Goal: Task Accomplishment & Management: Complete application form

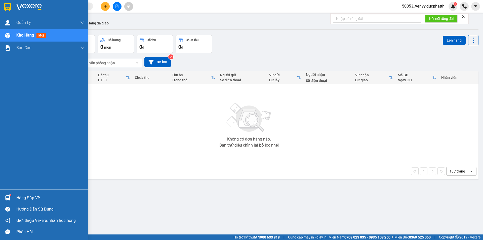
click at [8, 194] on div at bounding box center [7, 197] width 9 height 9
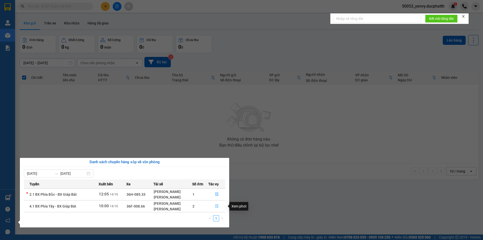
click at [217, 206] on icon "file-done" at bounding box center [216, 206] width 3 height 4
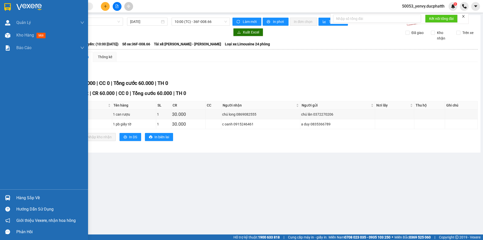
click at [18, 194] on div "Hàng sắp về" at bounding box center [50, 198] width 68 height 8
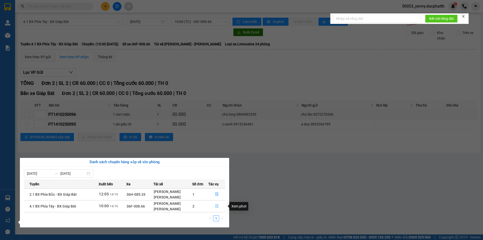
click at [215, 204] on icon "file-done" at bounding box center [217, 206] width 4 height 4
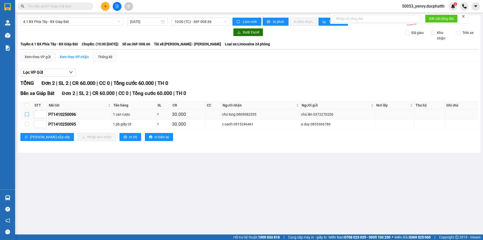
click at [28, 114] on input "checkbox" at bounding box center [27, 114] width 4 height 4
checkbox input "true"
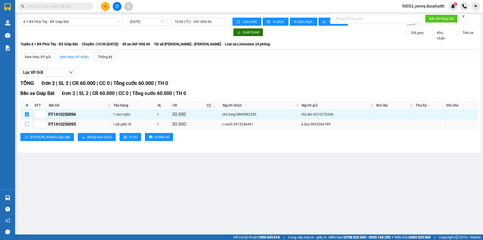
click at [25, 126] on input "checkbox" at bounding box center [27, 124] width 4 height 4
checkbox input "true"
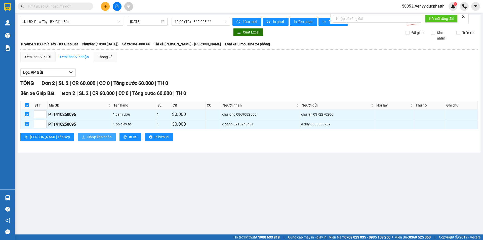
click at [87, 137] on span "Nhập kho nhận" at bounding box center [99, 137] width 24 height 6
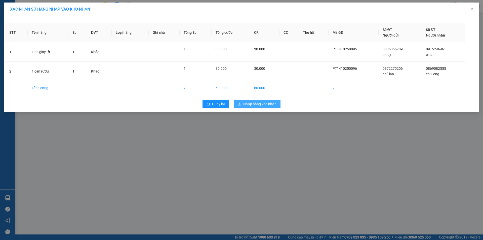
click at [253, 105] on span "Nhập hàng kho nhận" at bounding box center [259, 104] width 33 height 6
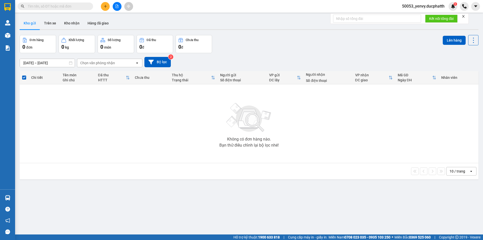
click at [114, 8] on button at bounding box center [117, 6] width 9 height 9
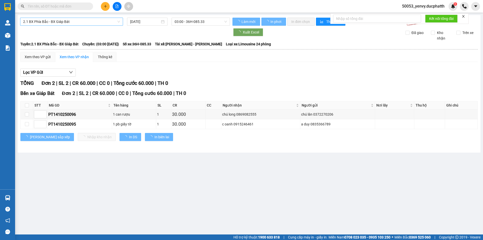
click at [68, 23] on span "2.1 BX Phía Bắc - BX Giáp Bát" at bounding box center [71, 22] width 97 height 8
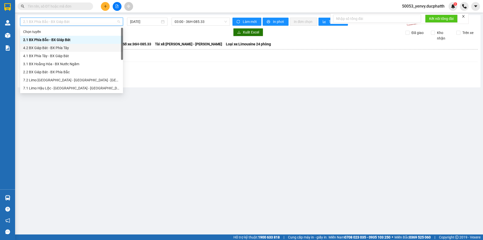
click at [50, 47] on div "4.2 BX Giáp Bát - BX Phía Tây" at bounding box center [71, 48] width 97 height 6
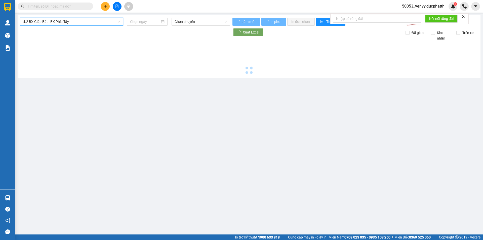
type input "14/10/2025"
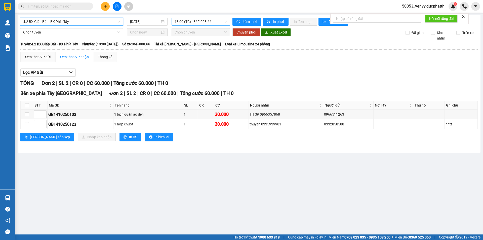
click at [189, 22] on span "13:00 (TC) - 36F-008.66" at bounding box center [201, 22] width 52 height 8
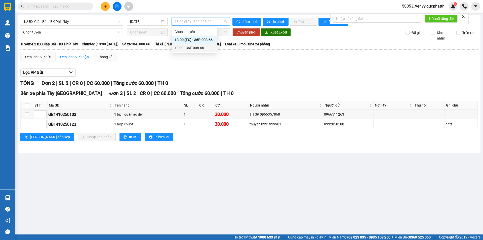
click at [276, 76] on div at bounding box center [248, 76] width 457 height 0
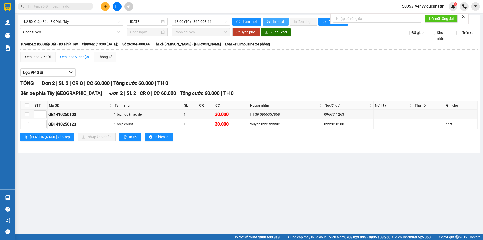
click at [269, 23] on icon "printer" at bounding box center [269, 22] width 4 height 4
click at [106, 8] on icon "plus" at bounding box center [106, 7] width 4 height 4
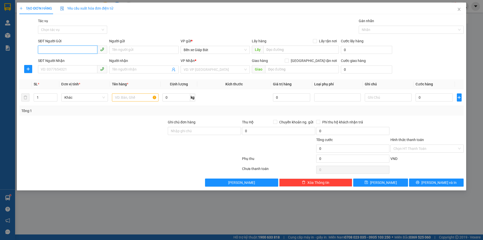
click at [56, 48] on input "SĐT Người Gửi" at bounding box center [67, 50] width 59 height 8
type input "0946656587"
click at [165, 54] on input "Người gửi" at bounding box center [143, 50] width 69 height 8
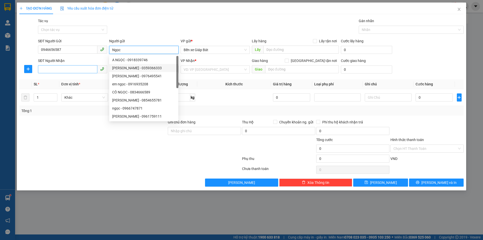
type input "Ngọc"
click at [65, 70] on input "SĐT Người Nhận" at bounding box center [67, 69] width 59 height 8
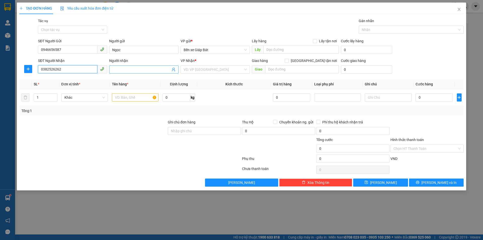
type input "0382526262"
click at [144, 68] on input "Người nhận" at bounding box center [141, 70] width 58 height 6
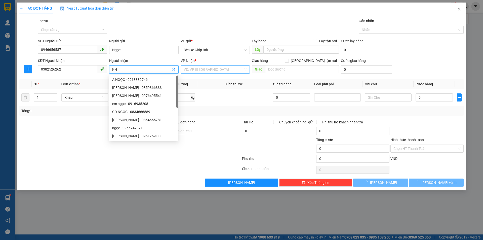
type input "KH"
click at [215, 69] on input "search" at bounding box center [214, 70] width 60 height 8
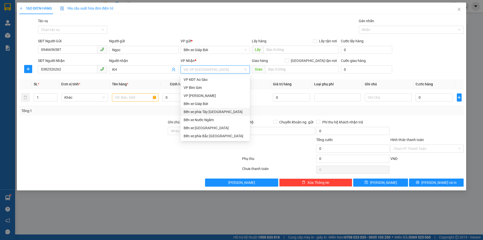
click at [203, 113] on div "Bến xe phía [PERSON_NAME][GEOGRAPHIC_DATA][PERSON_NAME]" at bounding box center [215, 112] width 63 height 6
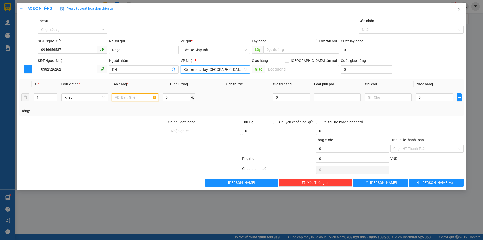
click at [122, 97] on input "text" at bounding box center [135, 97] width 47 height 8
type input "1"
type input "2 thùng ct hoa"
click at [432, 99] on input "0" at bounding box center [434, 97] width 37 height 8
type input "8"
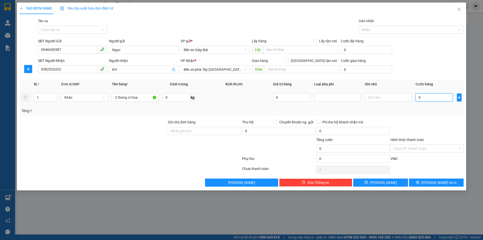
type input "8"
type input "80"
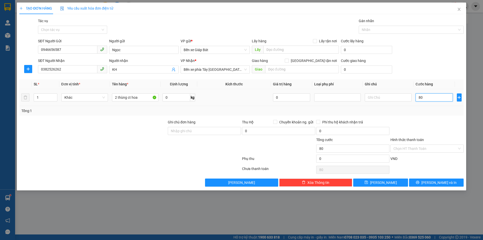
type input "800"
type input "8.000"
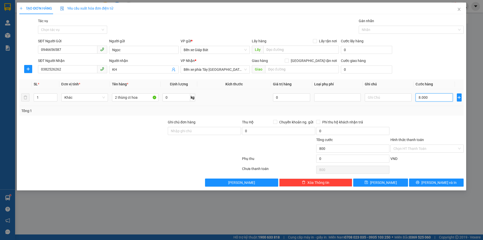
type input "8.000"
type input "80.000"
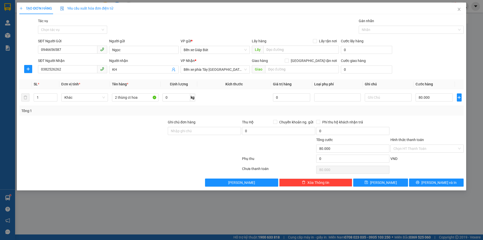
drag, startPoint x: 424, startPoint y: 37, endPoint x: 428, endPoint y: 54, distance: 17.9
click at [423, 36] on div "Transit Pickup Surcharge Ids Transit Deliver Surcharge Ids Transit Deliver Surc…" at bounding box center [241, 102] width 444 height 168
click at [421, 57] on form "SĐT Người Gửi 0946656587 Người gửi Ngọc VP gửi * Bến xe Giáp Bát Lấy hàng Lấy t…" at bounding box center [241, 56] width 444 height 37
click at [389, 180] on button "Lưu" at bounding box center [380, 182] width 55 height 8
type input "0"
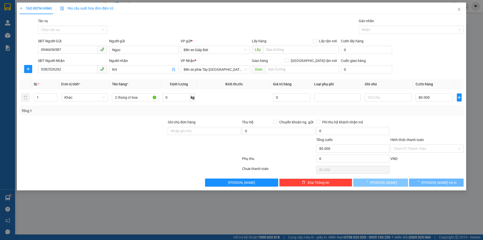
type input "0"
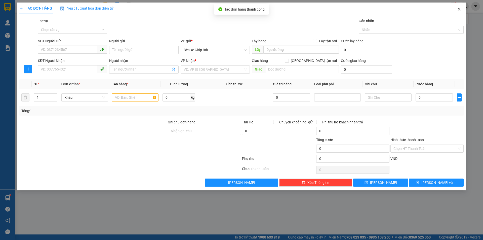
click at [460, 9] on icon "close" at bounding box center [459, 9] width 4 height 4
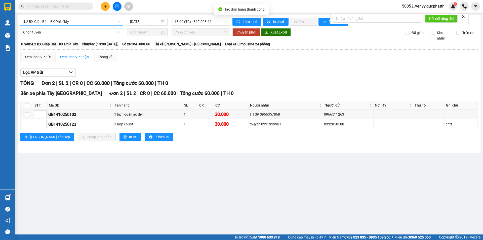
click at [94, 21] on span "4.2 BX Giáp Bát - BX Phía Tây" at bounding box center [71, 22] width 97 height 8
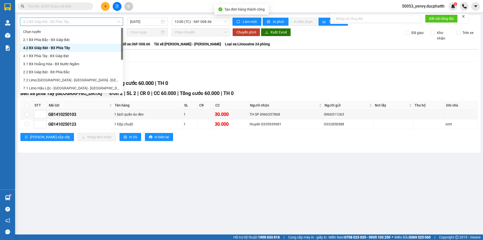
click at [188, 56] on div "Xem theo VP gửi Xem theo VP nhận Thống kê" at bounding box center [248, 57] width 457 height 10
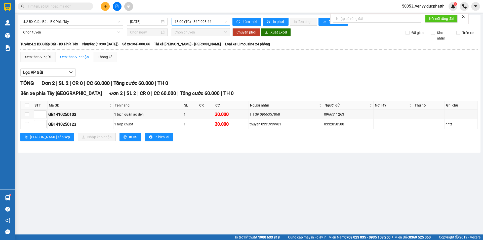
click at [187, 23] on span "13:00 (TC) - 36F-008.66" at bounding box center [201, 22] width 52 height 8
click at [48, 23] on span "4.2 BX Giáp Bát - BX Phía Tây" at bounding box center [71, 22] width 97 height 8
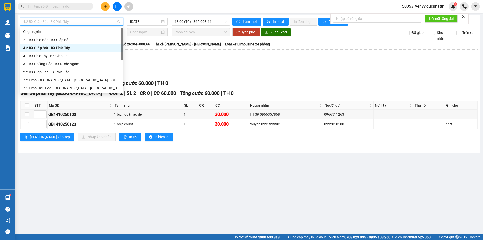
click at [261, 72] on div "Lọc VP Gửi" at bounding box center [248, 72] width 457 height 8
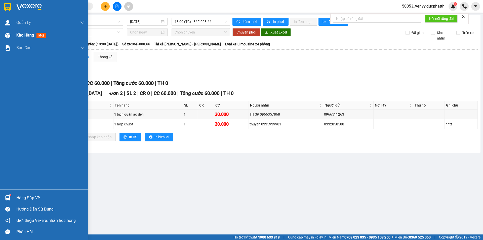
click at [13, 35] on div "Kho hàng mới" at bounding box center [44, 35] width 88 height 13
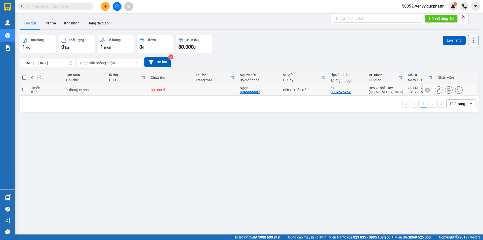
click at [22, 88] on td at bounding box center [24, 89] width 9 height 11
checkbox input "true"
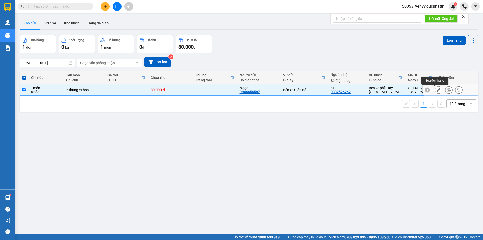
click at [437, 90] on icon at bounding box center [439, 90] width 4 height 4
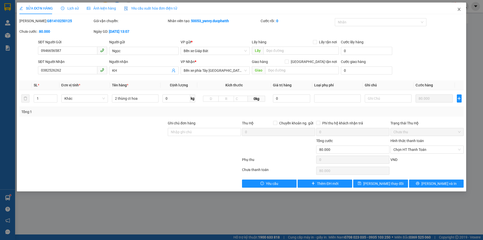
drag, startPoint x: 464, startPoint y: 10, endPoint x: 460, endPoint y: 11, distance: 4.1
click at [464, 11] on span "Close" at bounding box center [459, 10] width 14 height 14
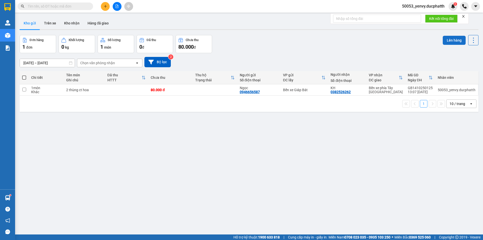
click at [453, 41] on button "Lên hàng" at bounding box center [454, 40] width 23 height 9
click at [25, 89] on input "checkbox" at bounding box center [24, 90] width 4 height 4
checkbox input "true"
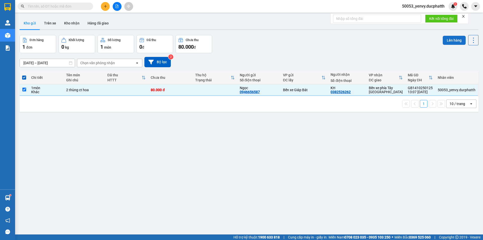
click at [444, 40] on button "Lên hàng" at bounding box center [454, 40] width 23 height 9
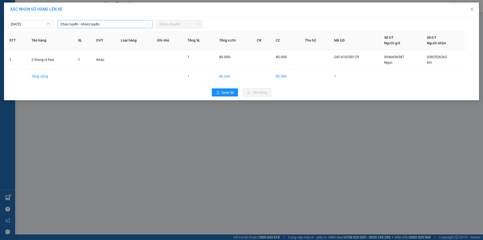
click at [99, 25] on span "Chọn tuyến - nhóm tuyến" at bounding box center [104, 24] width 89 height 8
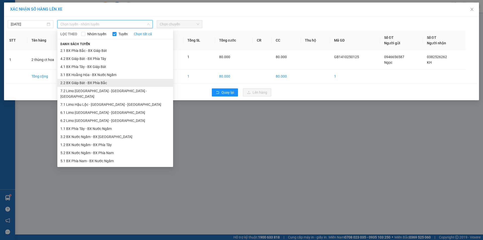
click at [97, 80] on li "2.2 BX Giáp Bát - BX Phía Bắc" at bounding box center [115, 83] width 116 height 8
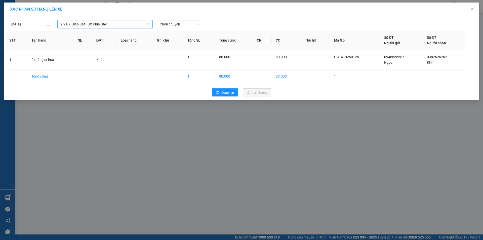
click at [180, 22] on span "Chọn chuyến" at bounding box center [180, 24] width 40 height 8
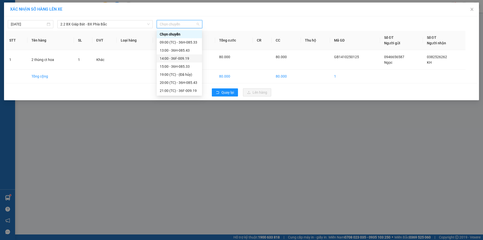
click at [176, 59] on div "14:00 - 36F-009.19" at bounding box center [179, 59] width 39 height 6
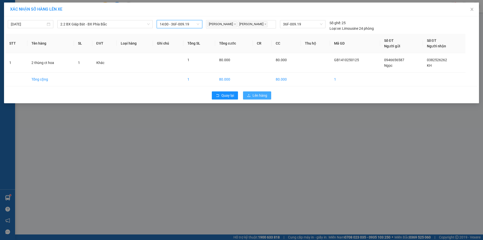
click at [252, 96] on button "Lên hàng" at bounding box center [257, 95] width 28 height 8
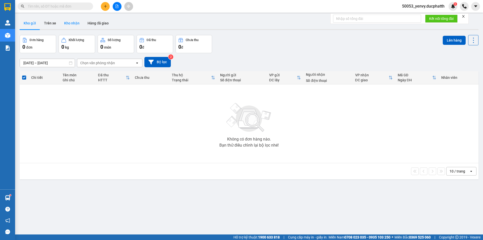
click at [70, 21] on button "Kho nhận" at bounding box center [71, 23] width 23 height 12
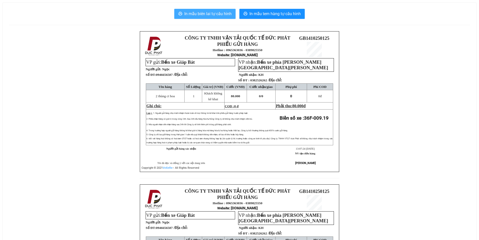
drag, startPoint x: 216, startPoint y: 15, endPoint x: 217, endPoint y: 11, distance: 4.1
click at [216, 15] on span "In mẫu biên lai tự cấu hình" at bounding box center [207, 14] width 47 height 6
click at [224, 15] on span "In mẫu biên lai tự cấu hình" at bounding box center [207, 14] width 47 height 6
